Goal: Task Accomplishment & Management: Manage account settings

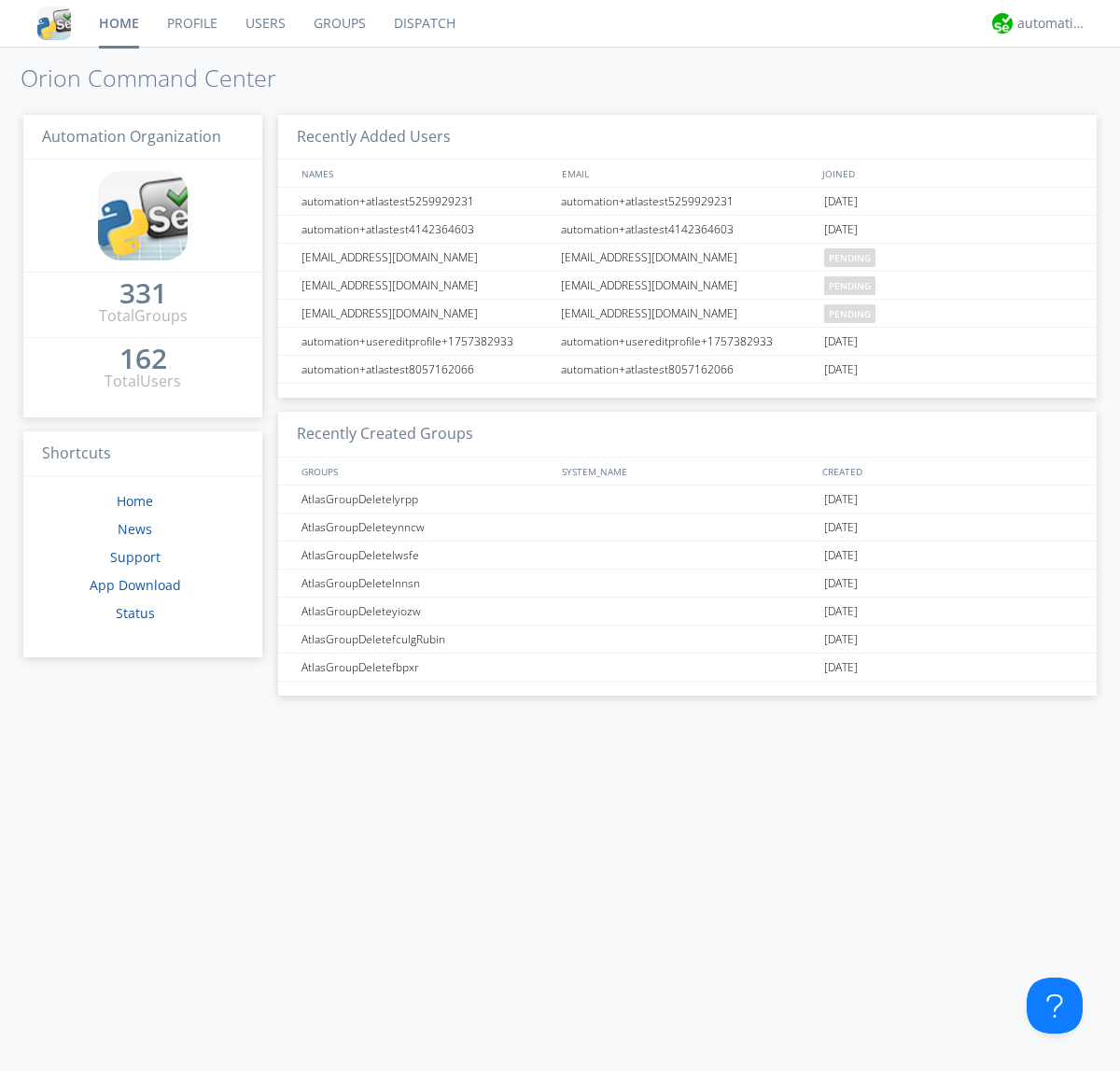
click at [265, 23] on link "Users" at bounding box center [266, 23] width 68 height 47
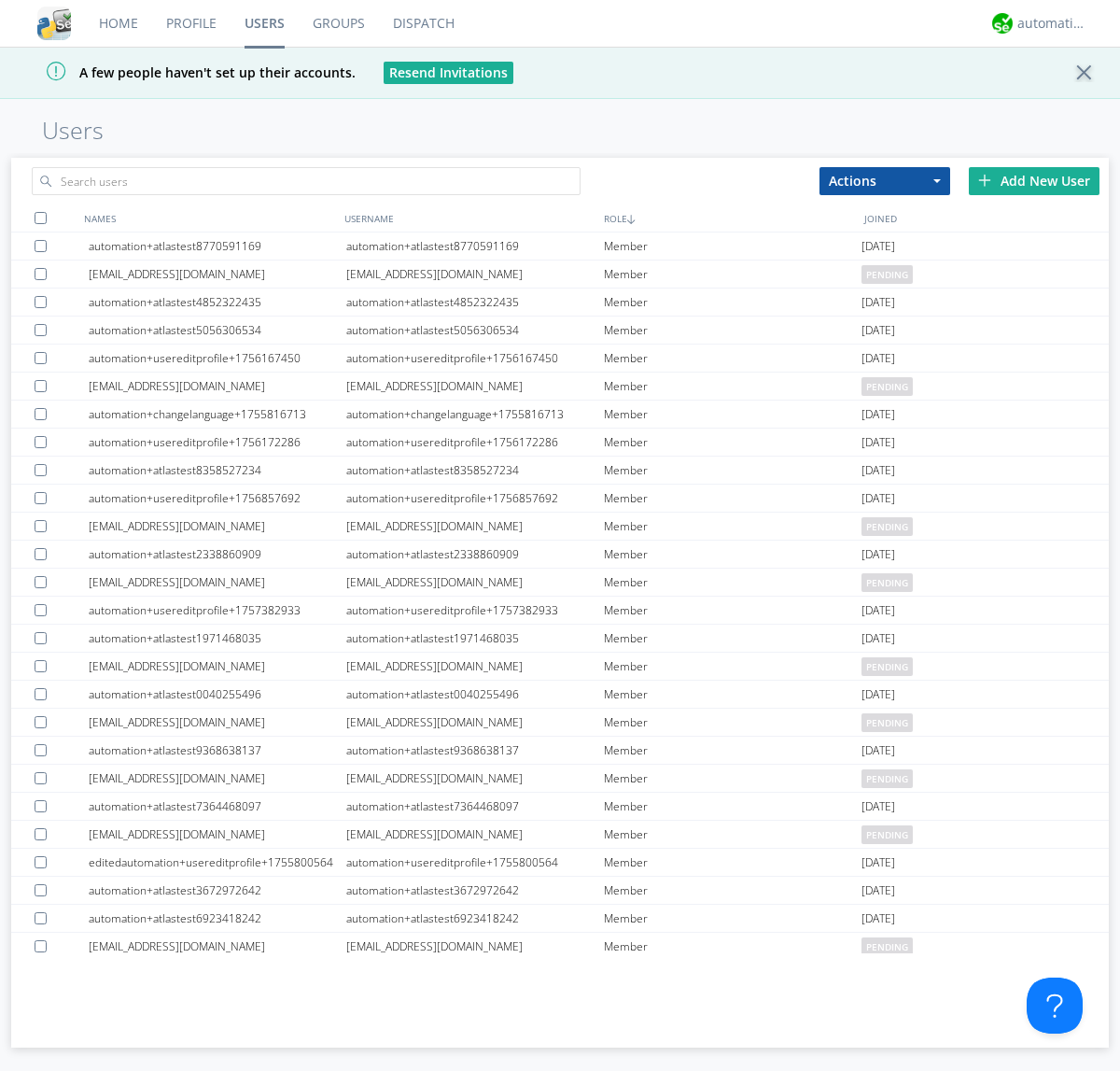
click at [1034, 180] on div "Add New User" at bounding box center [1034, 181] width 131 height 28
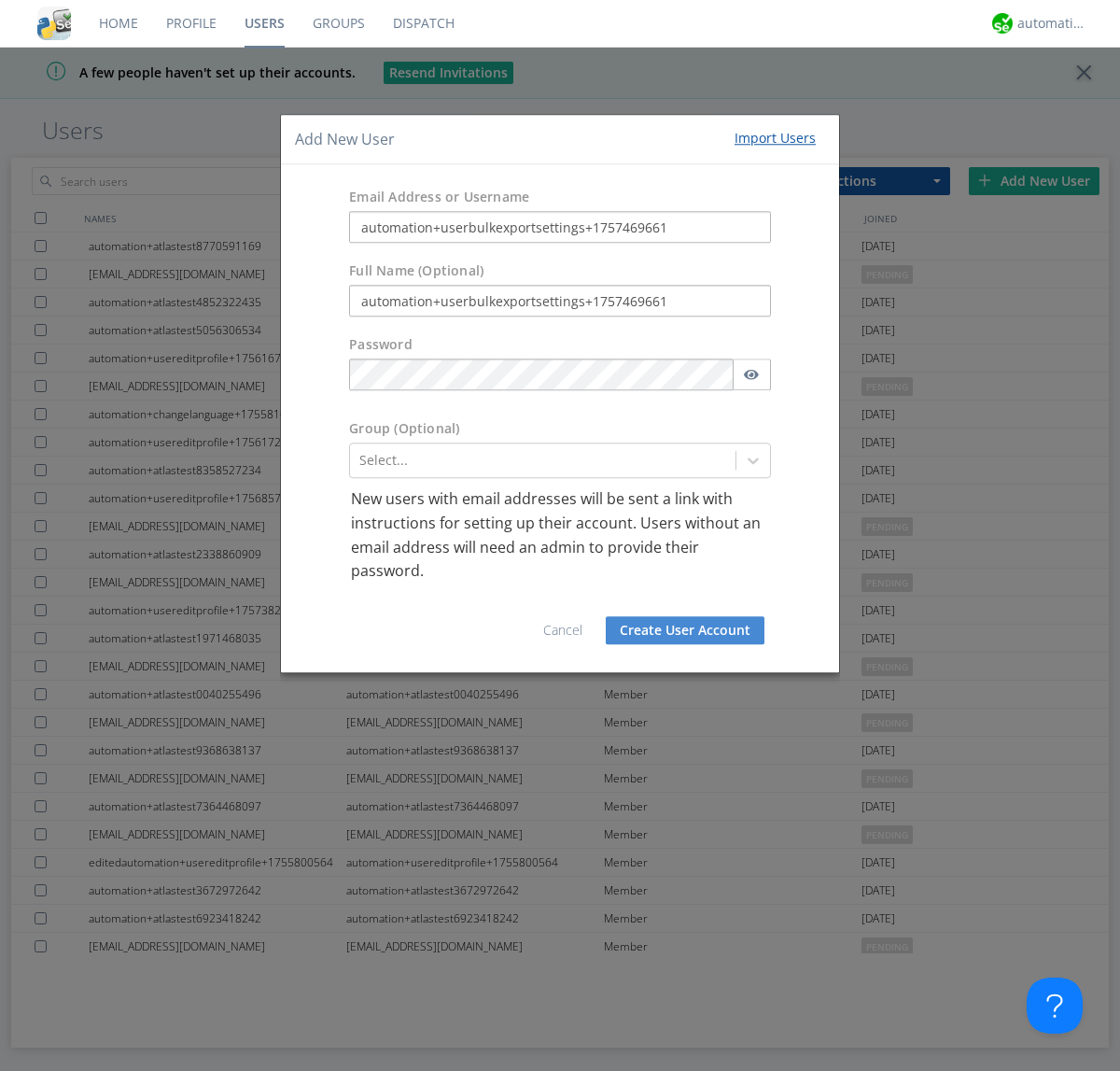
click at [685, 629] on button "Create User Account" at bounding box center [685, 629] width 159 height 28
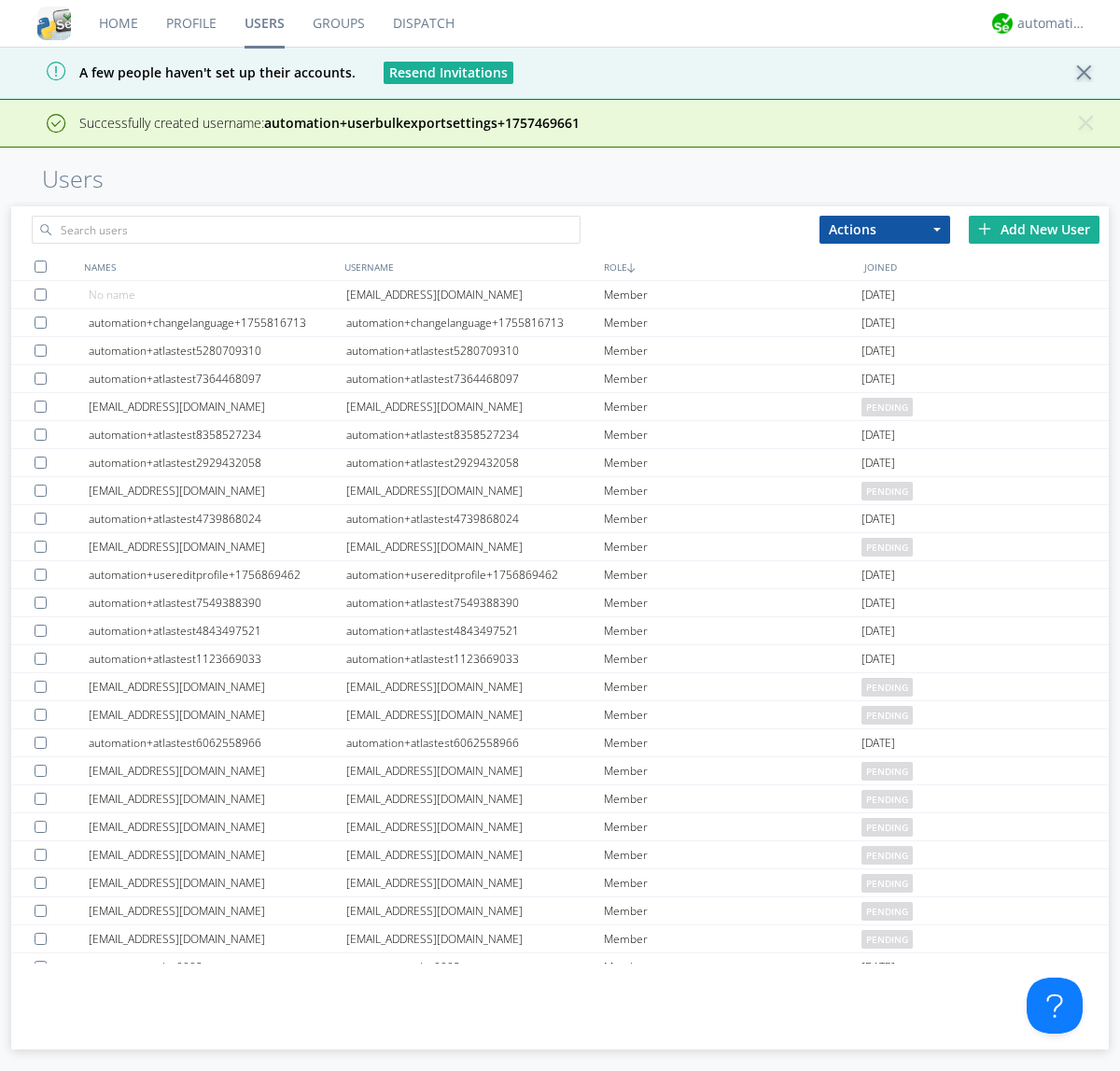
click at [1034, 229] on div "Add New User" at bounding box center [1034, 229] width 131 height 28
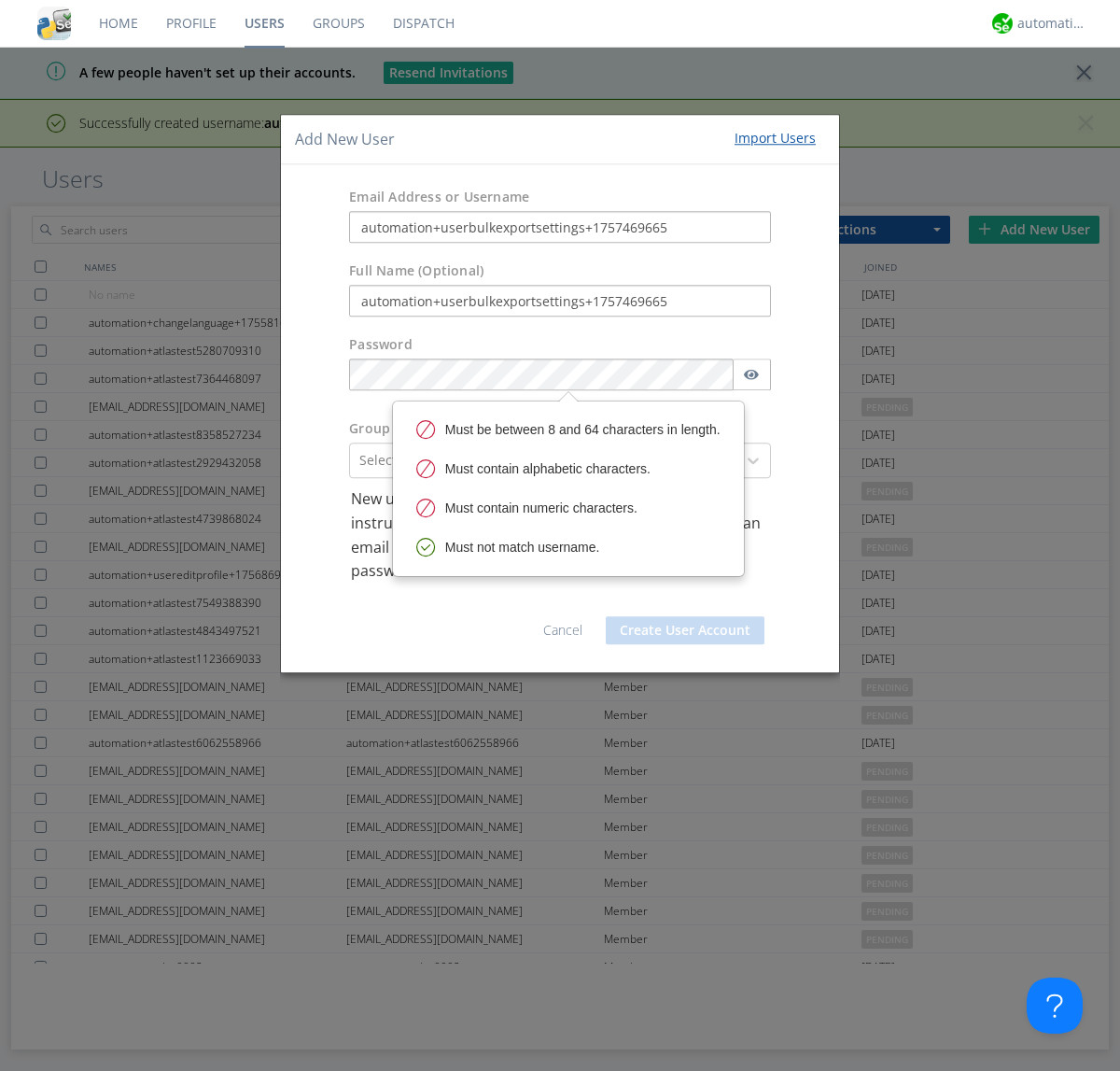
click at [685, 629] on button "Create User Account" at bounding box center [685, 629] width 159 height 28
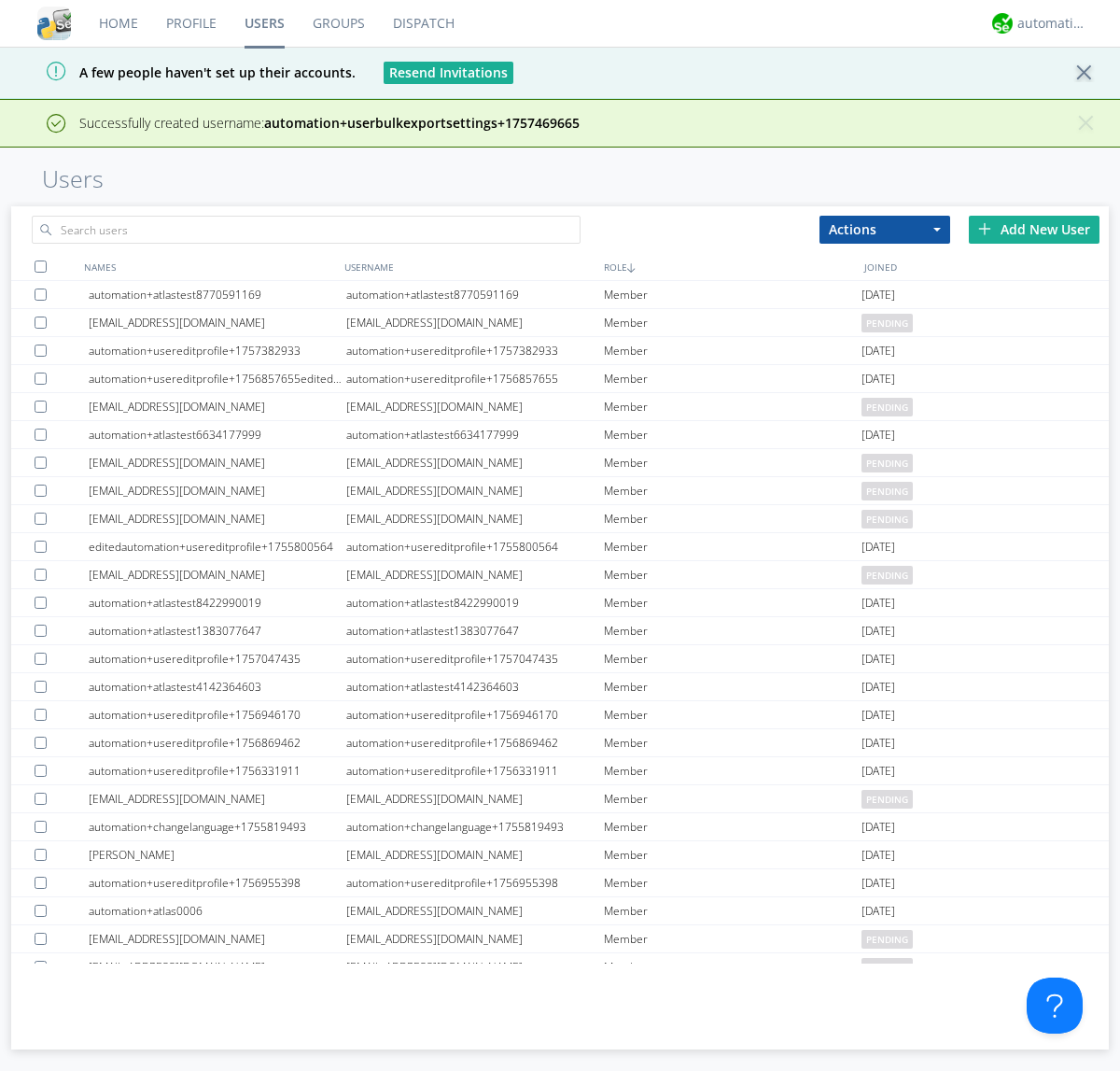
click at [1034, 229] on div "Add New User" at bounding box center [1034, 229] width 131 height 28
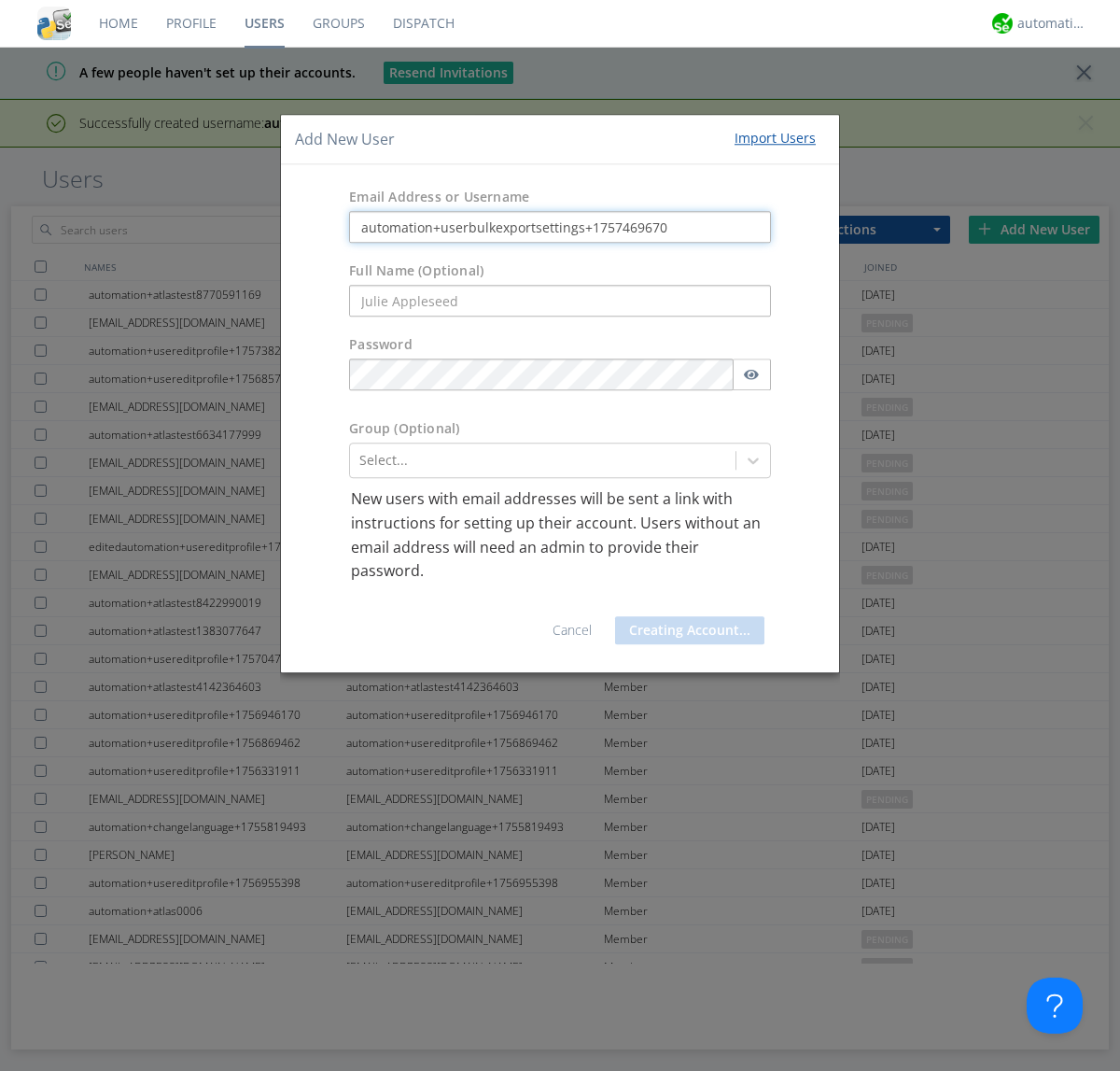
type input "automation+userbulkexportsettings+1757469670"
click at [685, 629] on button "Creating Account..." at bounding box center [689, 629] width 149 height 28
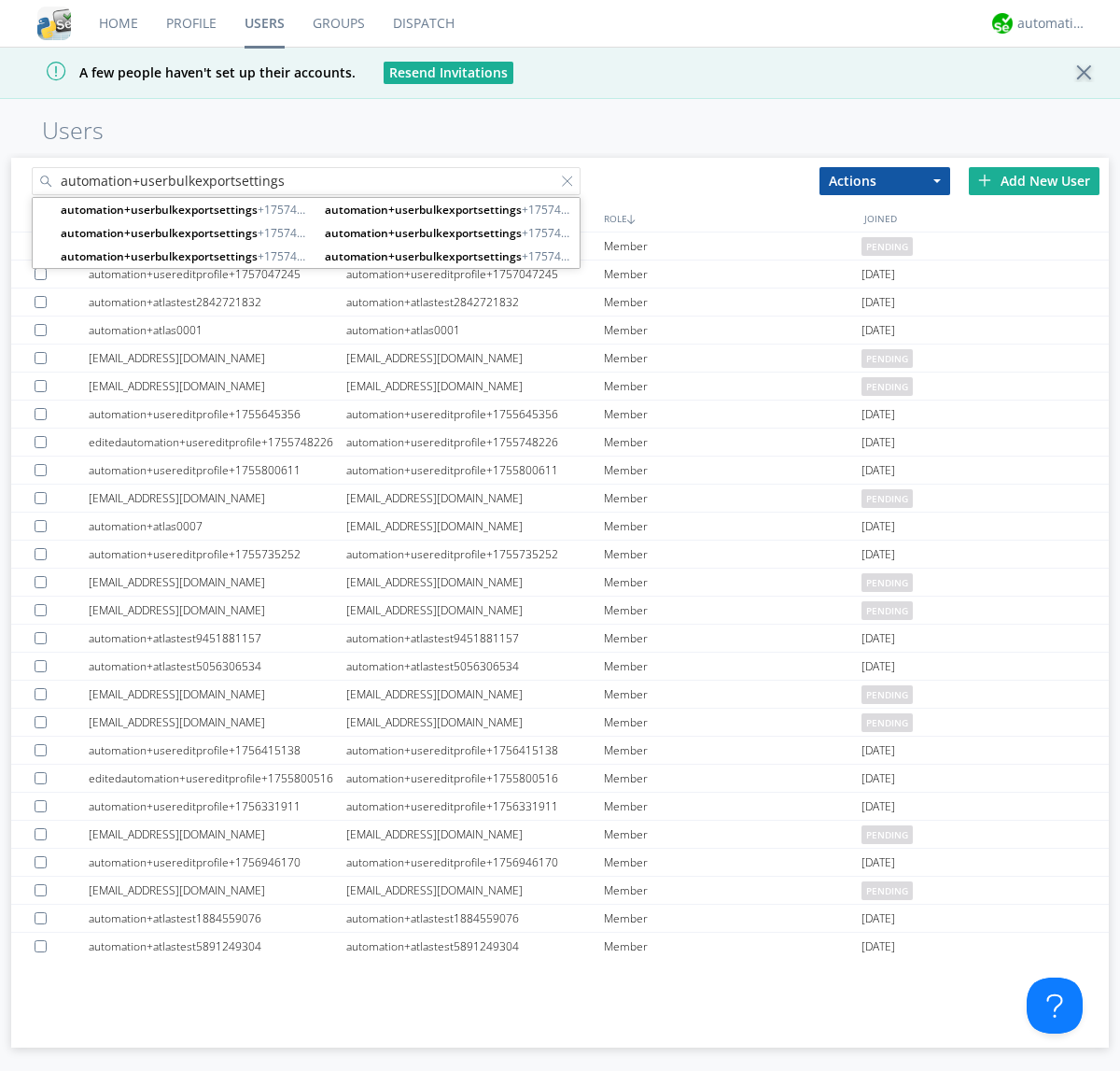
type input "automation+userbulkexportsettings"
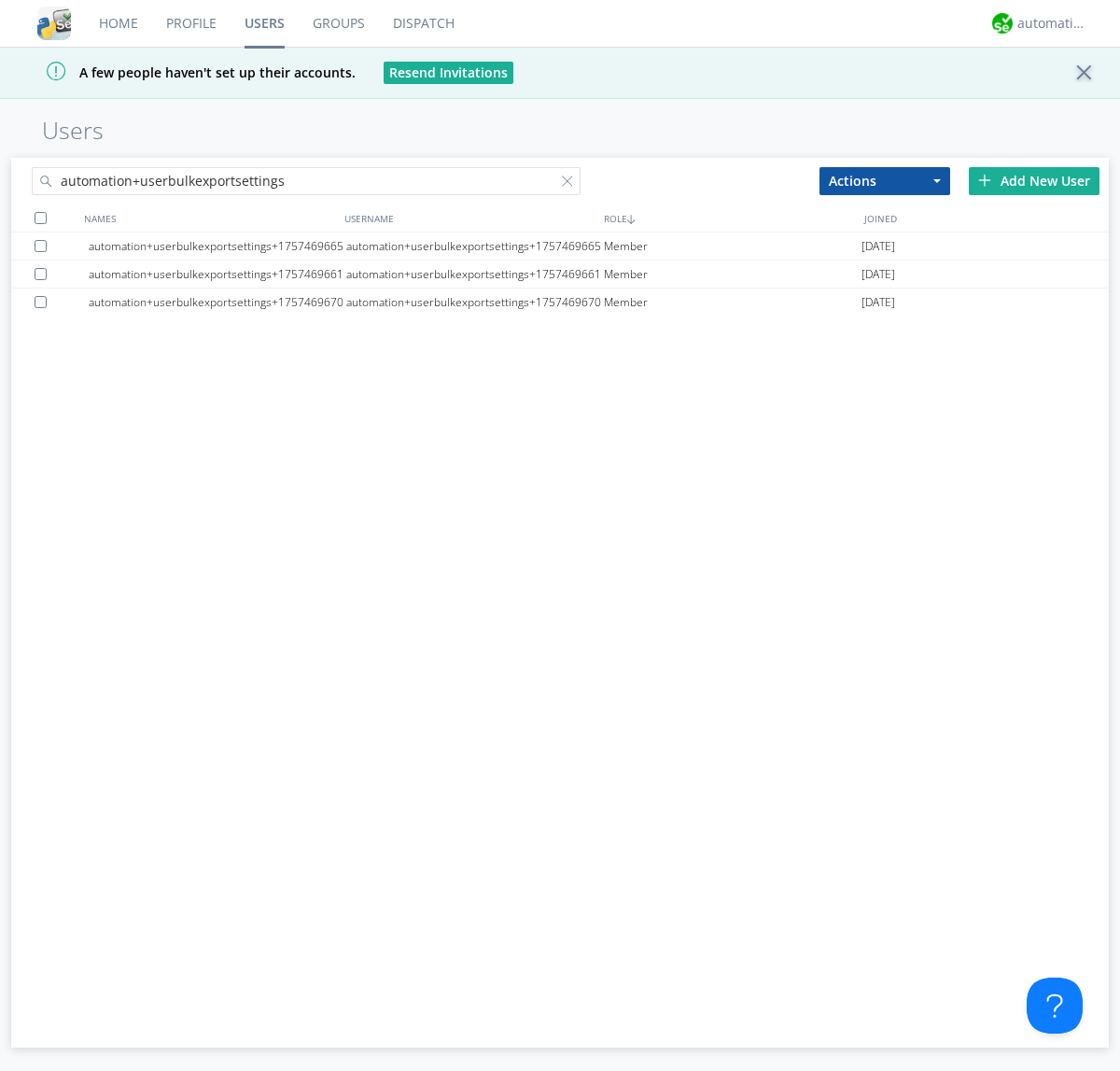
click at [40, 217] on div at bounding box center [40, 217] width 13 height 13
click at [885, 180] on button "Actions" at bounding box center [885, 181] width 131 height 28
click at [0, 0] on link "Export Users" at bounding box center [0, 0] width 0 height 0
click at [572, 184] on div at bounding box center [571, 184] width 18 height 18
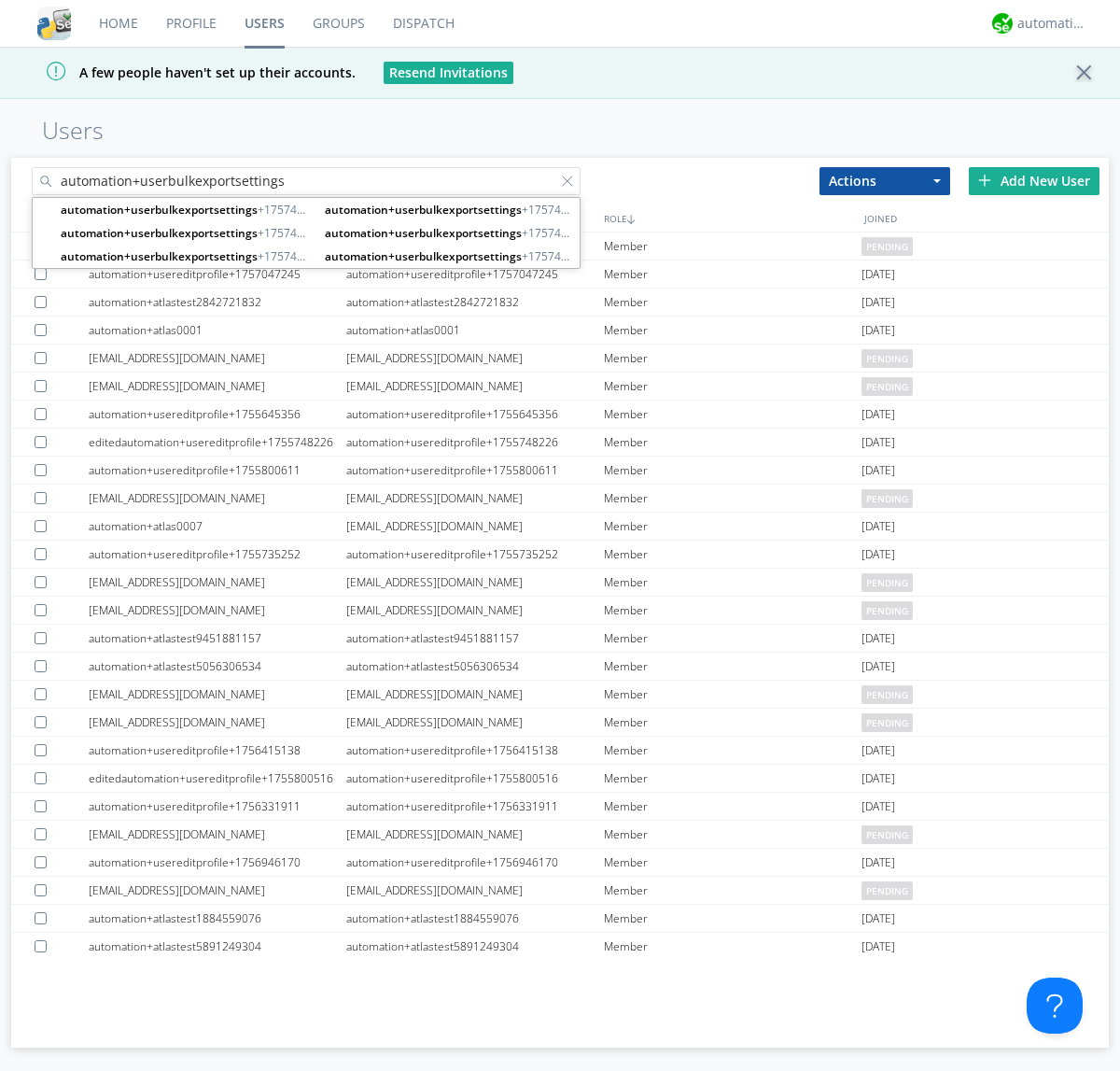
type input "automation+userbulkexportsettings"
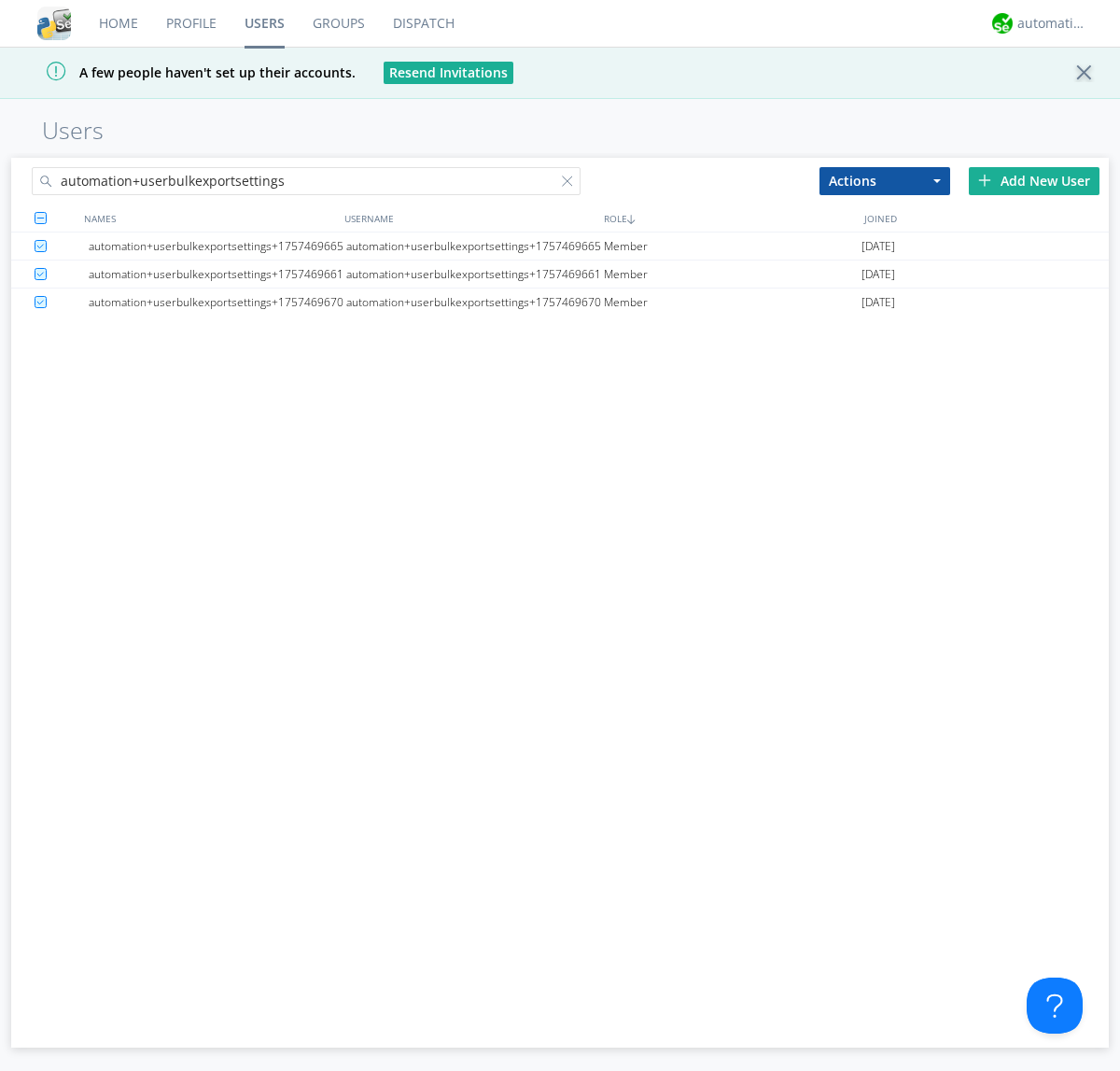
click at [885, 180] on button "Actions" at bounding box center [885, 181] width 131 height 28
click at [0, 0] on link "Delete User" at bounding box center [0, 0] width 0 height 0
